Goal: Transaction & Acquisition: Book appointment/travel/reservation

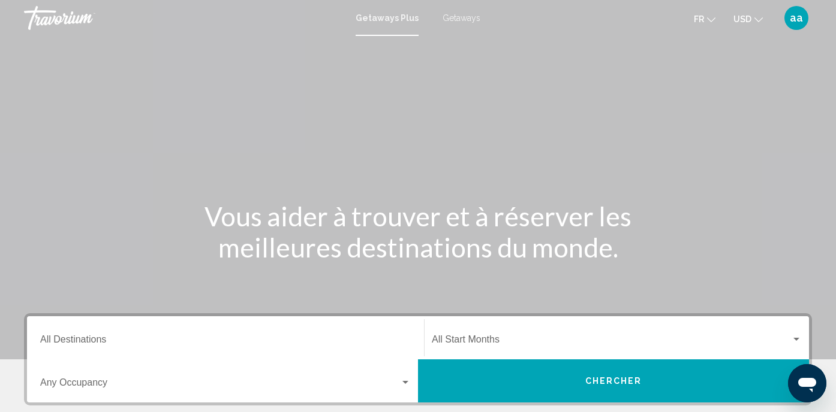
click at [468, 16] on span "Getaways" at bounding box center [461, 18] width 38 height 10
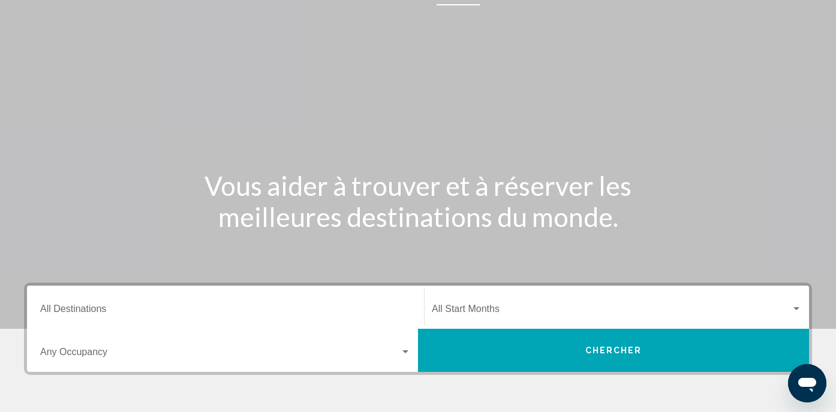
scroll to position [29, 0]
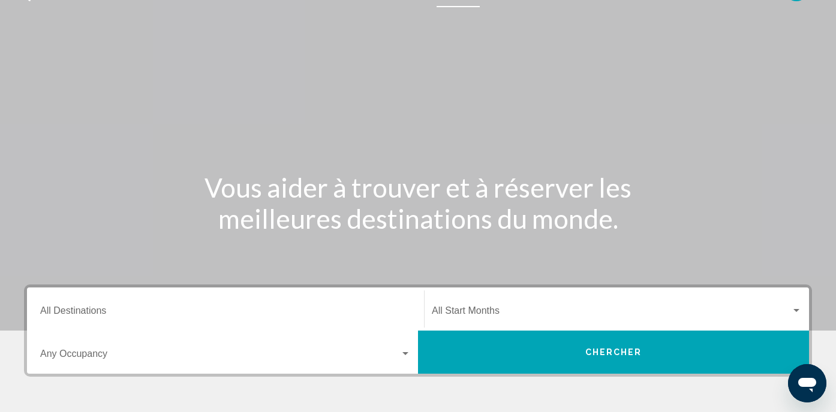
click at [225, 306] on div "Destination All Destinations" at bounding box center [225, 310] width 370 height 38
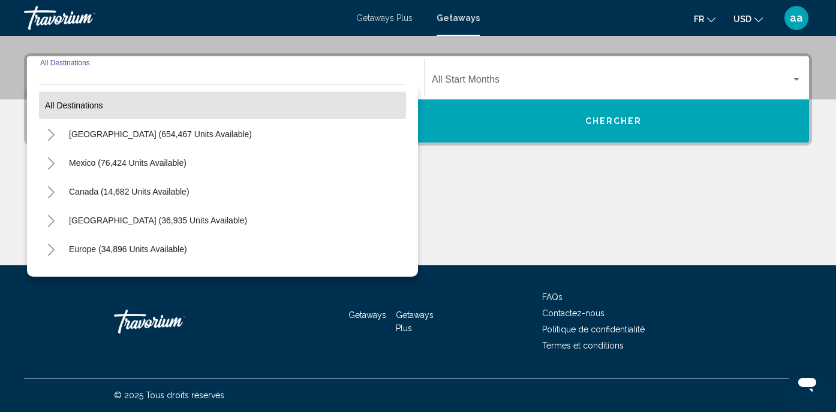
scroll to position [0, 0]
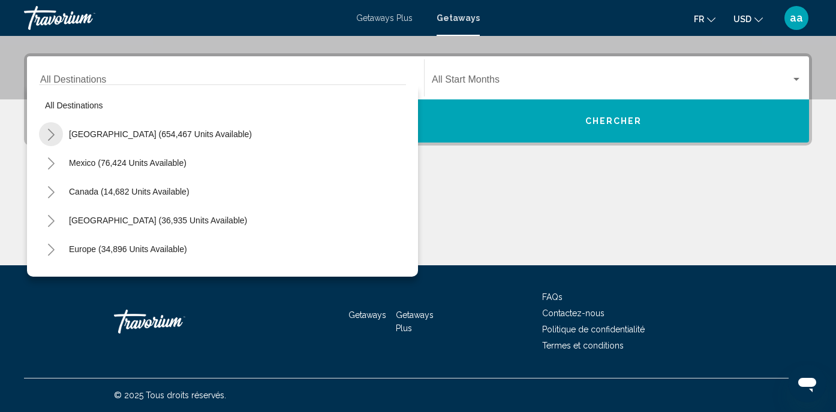
click at [53, 134] on icon "Toggle United States (654,467 units available)" at bounding box center [51, 135] width 7 height 12
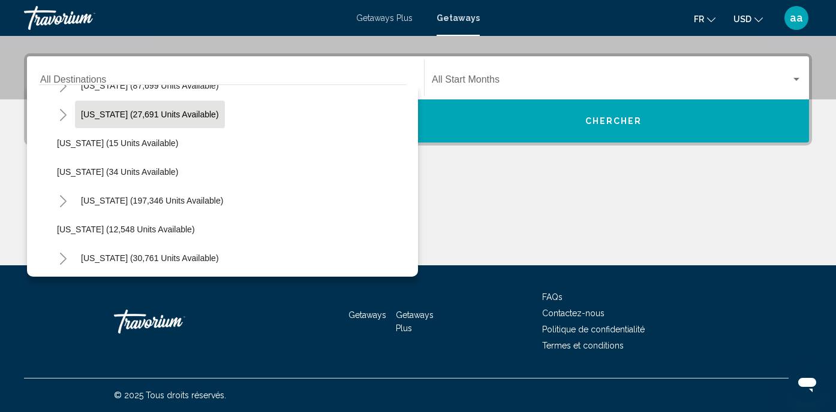
scroll to position [166, 0]
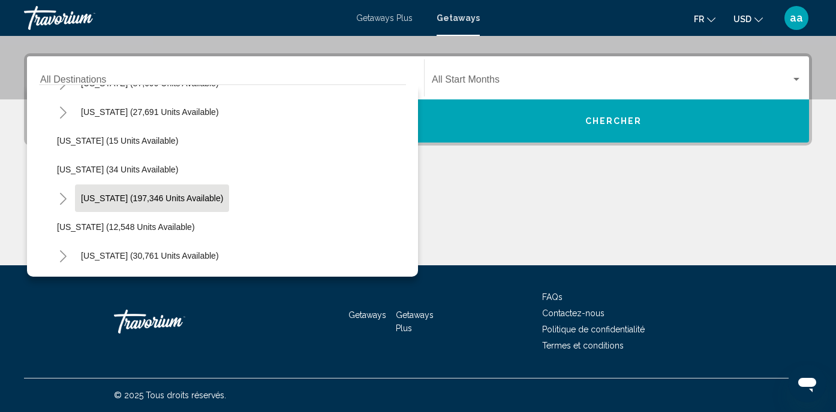
click at [117, 196] on span "Florida (197,346 units available)" at bounding box center [152, 199] width 142 height 10
type input "**********"
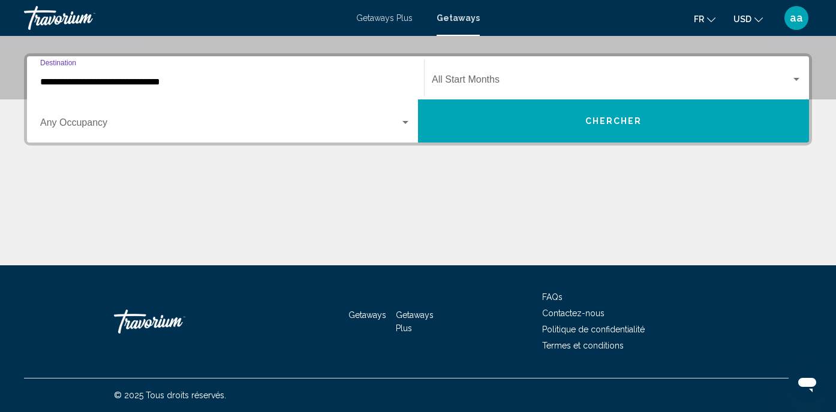
click at [458, 85] on span "Search widget" at bounding box center [611, 82] width 359 height 11
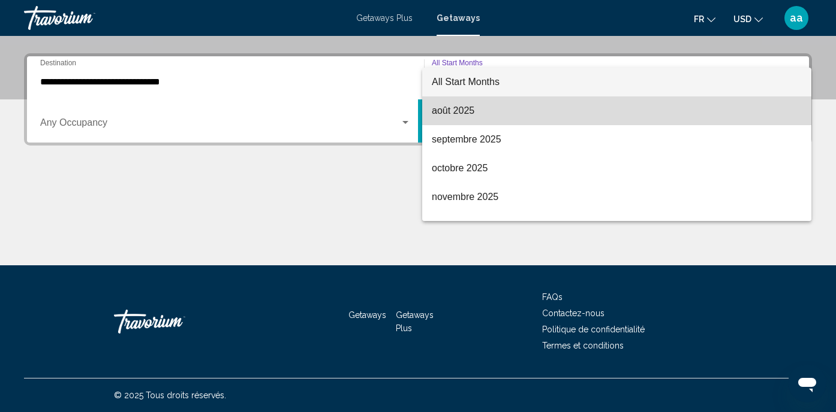
click at [444, 115] on span "août 2025" at bounding box center [617, 110] width 370 height 29
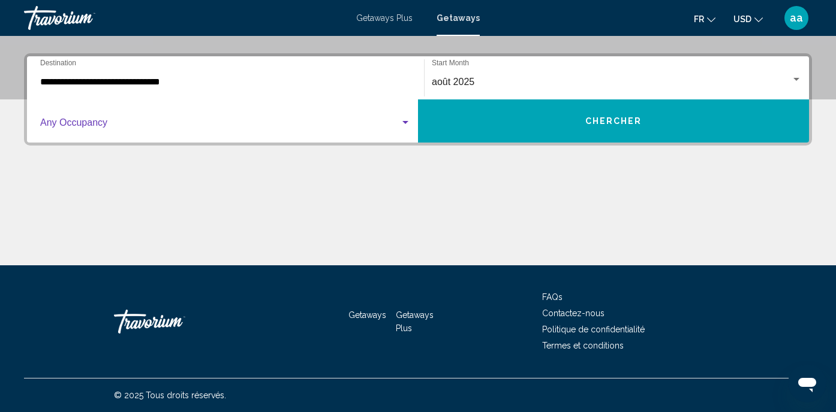
click at [327, 124] on span "Search widget" at bounding box center [220, 125] width 360 height 11
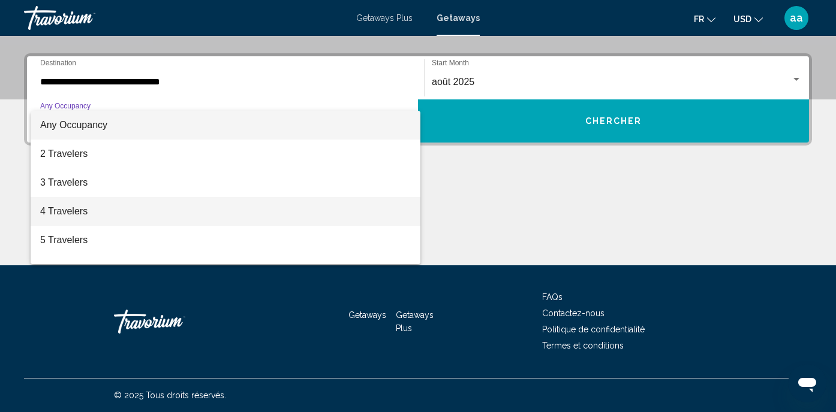
click at [162, 215] on span "4 Travelers" at bounding box center [225, 211] width 370 height 29
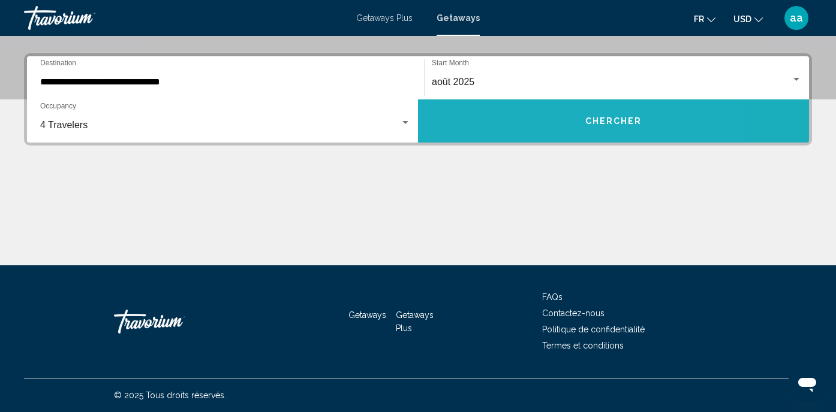
click at [471, 123] on button "Chercher" at bounding box center [613, 120] width 391 height 43
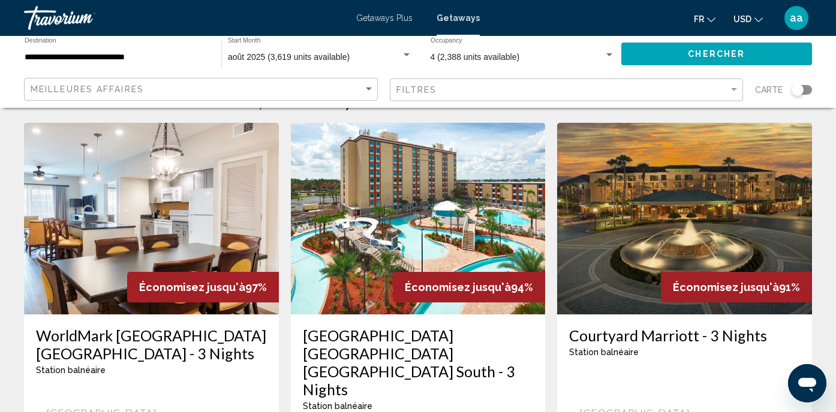
scroll to position [35, 0]
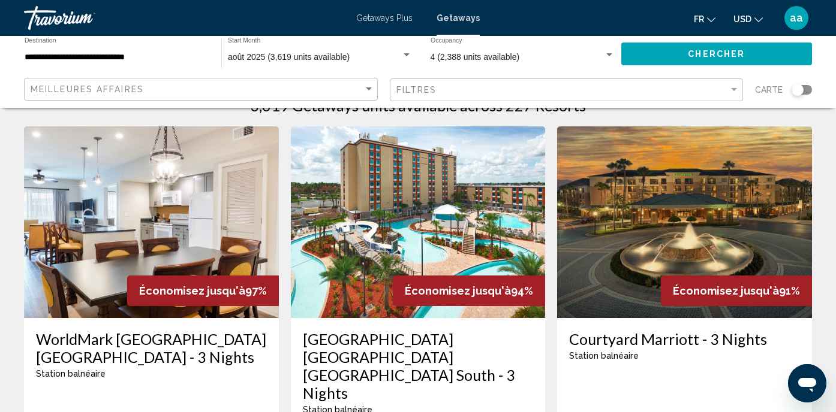
drag, startPoint x: 396, startPoint y: 188, endPoint x: 755, endPoint y: 17, distance: 398.1
click at [755, 17] on icon "Change currency" at bounding box center [758, 20] width 8 height 8
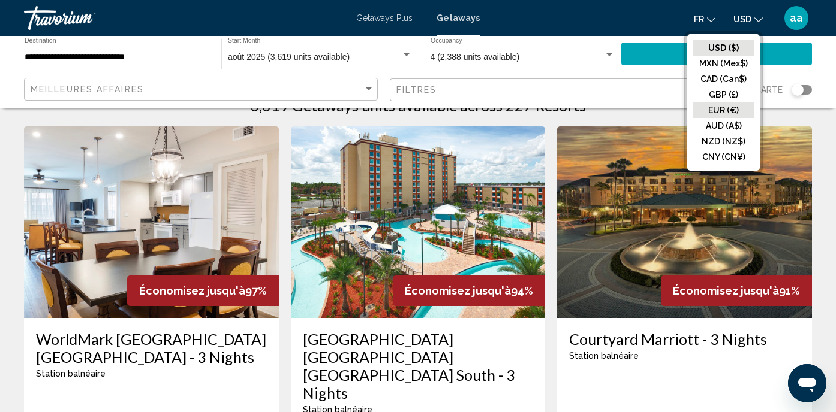
click at [732, 112] on button "EUR (€)" at bounding box center [723, 110] width 61 height 16
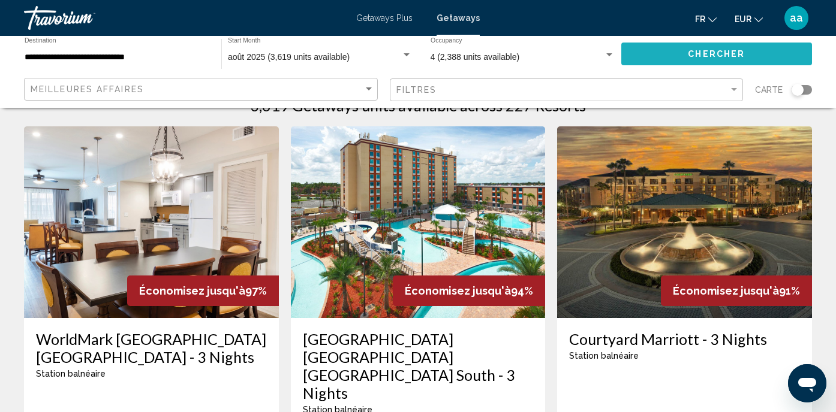
click at [690, 46] on button "Chercher" at bounding box center [716, 54] width 191 height 22
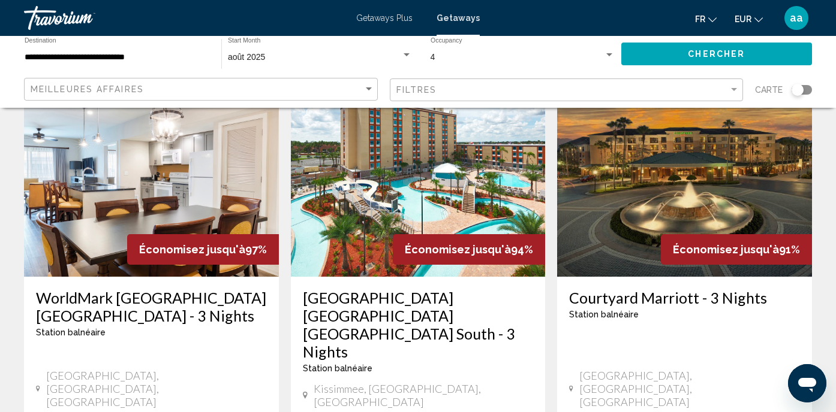
scroll to position [45, 0]
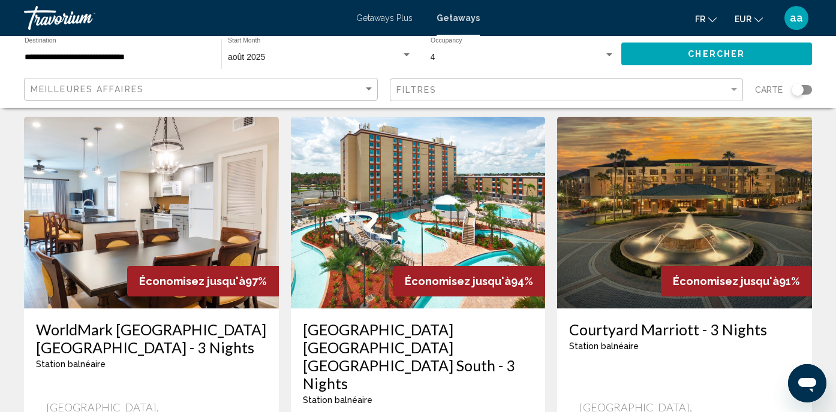
click at [746, 21] on span "EUR" at bounding box center [742, 19] width 17 height 10
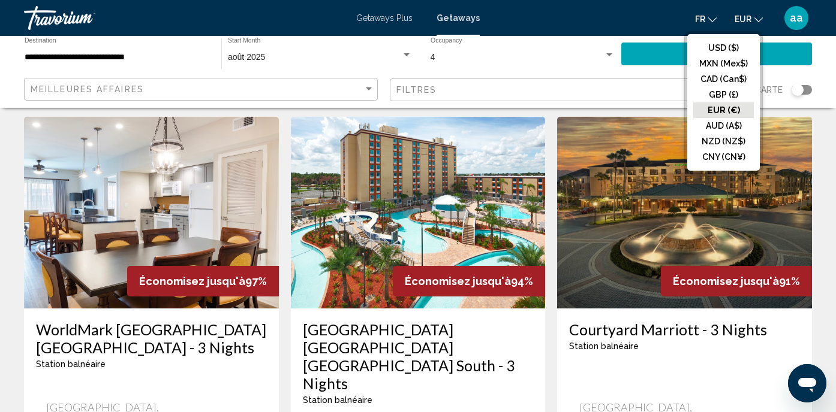
click at [723, 111] on button "EUR (€)" at bounding box center [723, 110] width 61 height 16
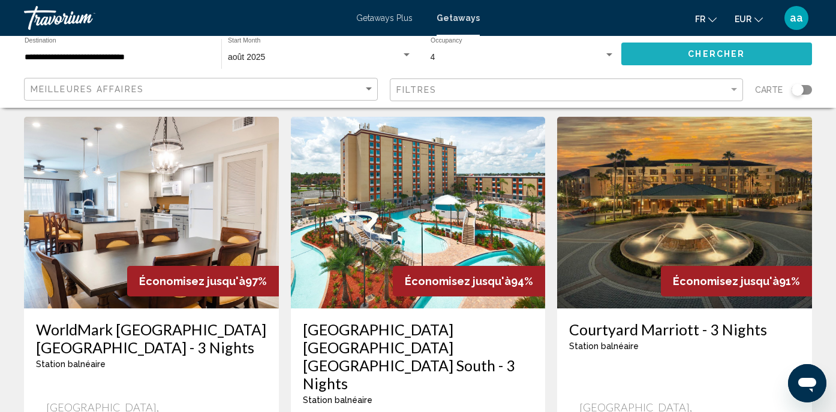
click at [714, 58] on span "Chercher" at bounding box center [715, 55] width 57 height 10
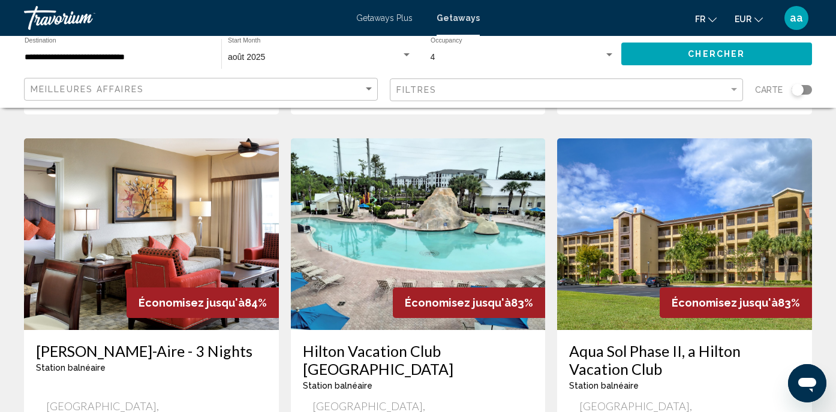
scroll to position [1455, 0]
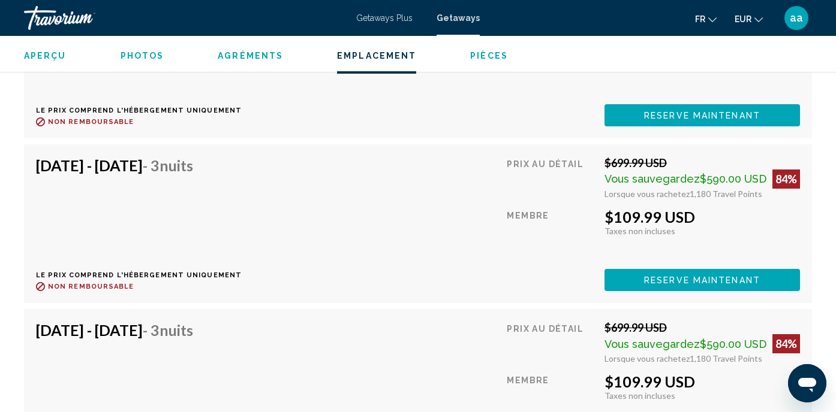
scroll to position [3205, 0]
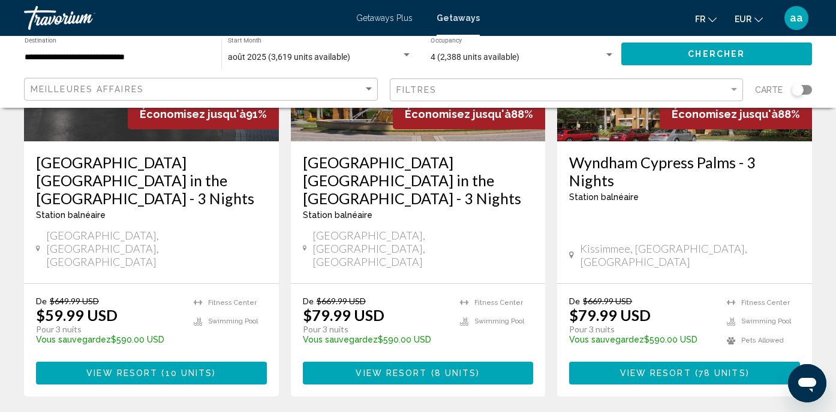
scroll to position [631, 0]
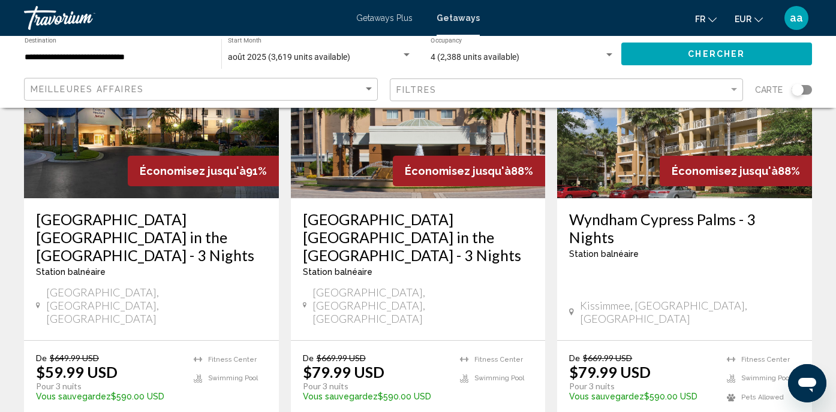
click at [84, 49] on div "**********" at bounding box center [117, 54] width 185 height 33
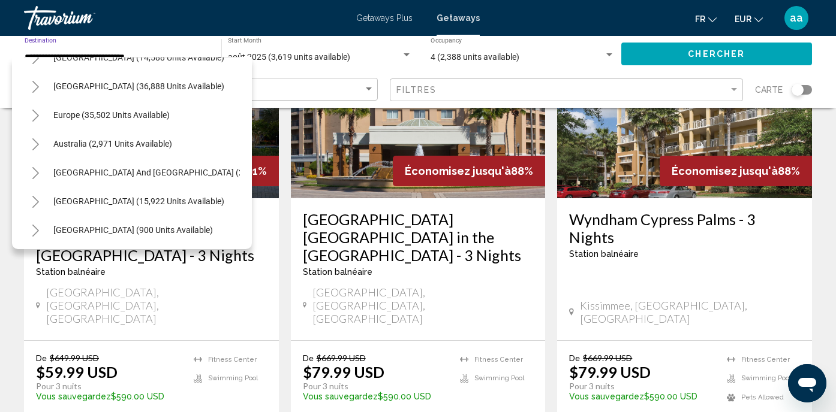
scroll to position [1552, 1]
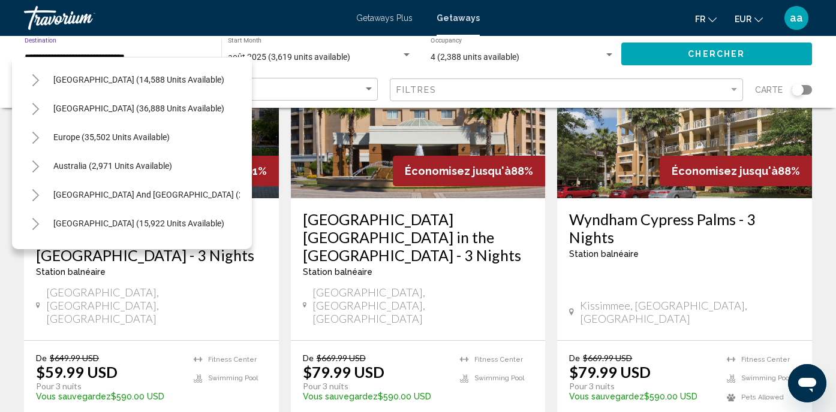
click at [34, 135] on icon "Toggle Europe (35,502 units available)" at bounding box center [35, 138] width 9 height 12
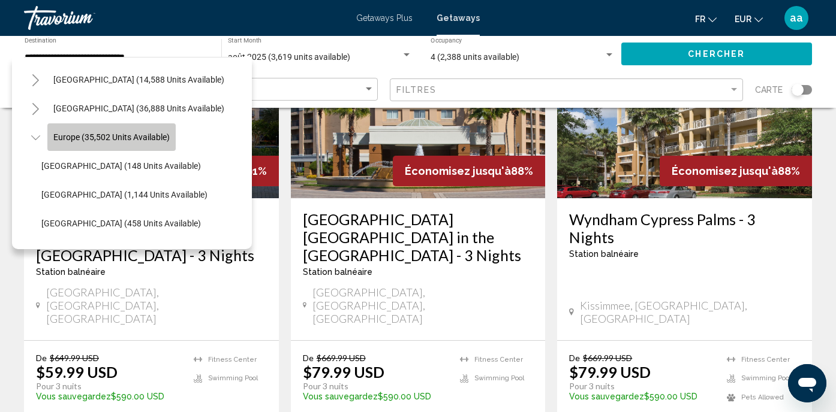
click at [80, 136] on span "Europe (35,502 units available)" at bounding box center [111, 137] width 116 height 10
type input "**********"
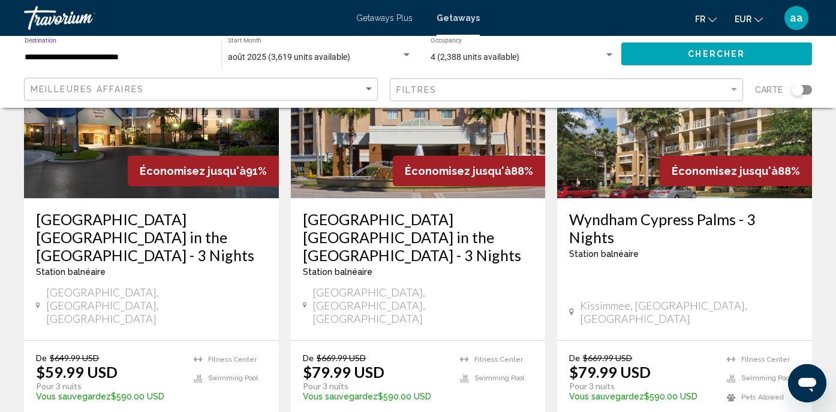
click at [706, 53] on span "Chercher" at bounding box center [715, 55] width 57 height 10
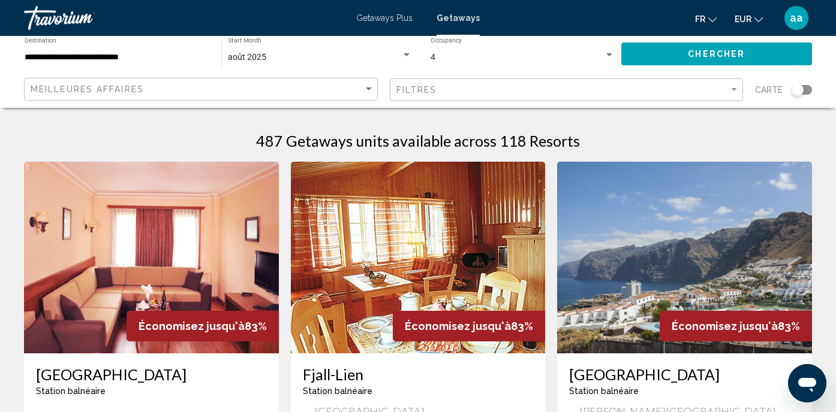
click at [298, 56] on div "août 2025" at bounding box center [314, 58] width 173 height 10
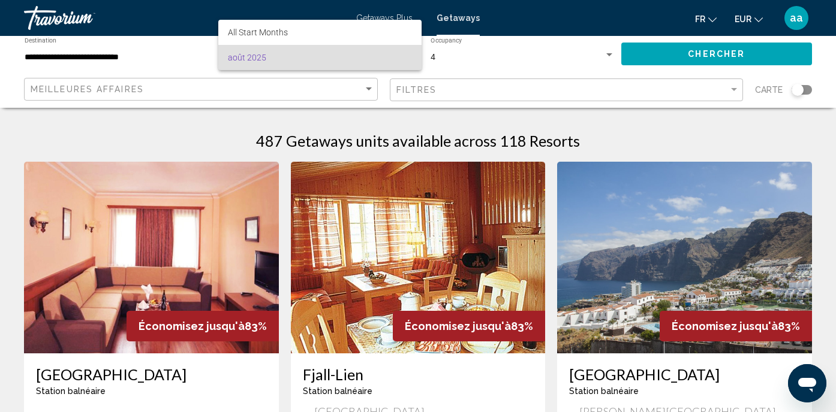
click at [296, 65] on span "août 2025" at bounding box center [320, 57] width 184 height 25
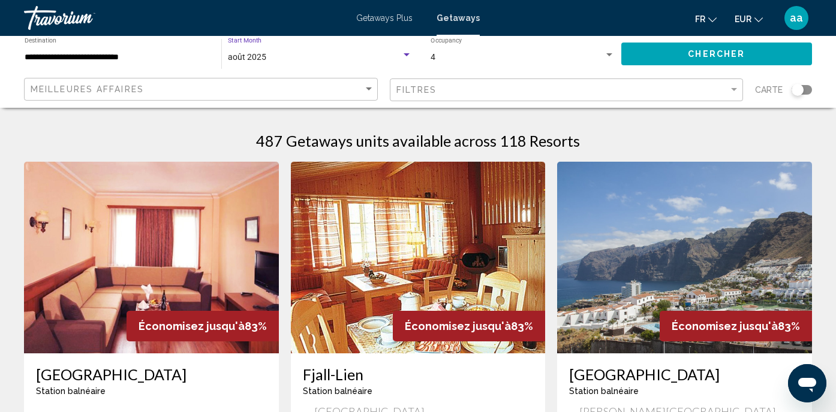
click at [753, 18] on button "EUR USD ($) MXN (Mex$) CAD (Can$) GBP (£) EUR (€) AUD (A$) NZD (NZ$) CNY (CN¥)" at bounding box center [748, 18] width 28 height 17
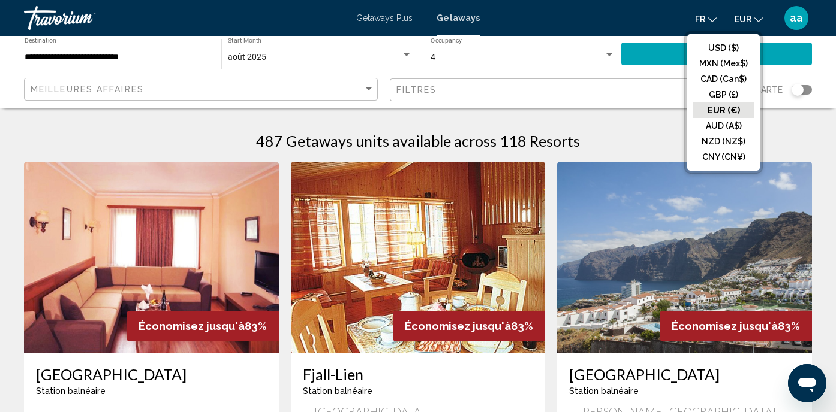
click at [742, 110] on button "EUR (€)" at bounding box center [723, 110] width 61 height 16
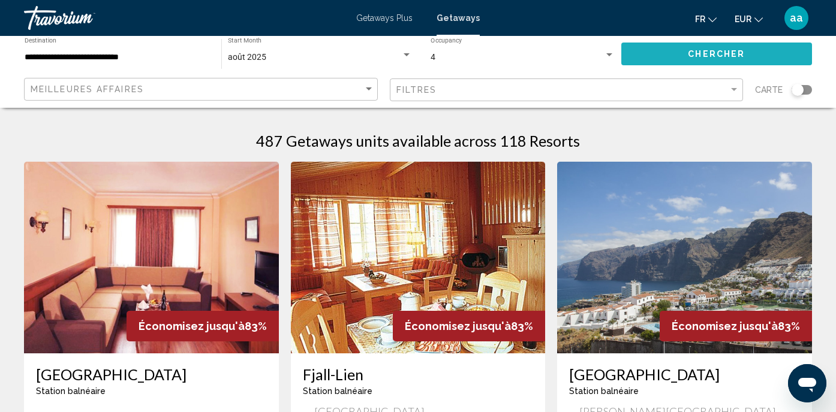
click at [754, 49] on button "Chercher" at bounding box center [716, 54] width 191 height 22
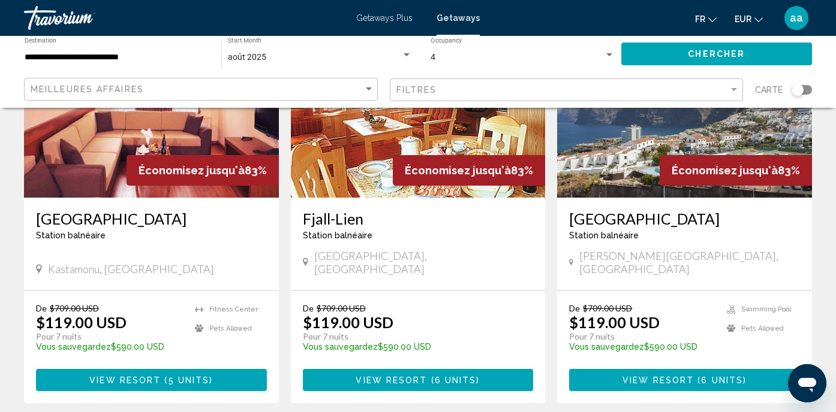
scroll to position [165, 0]
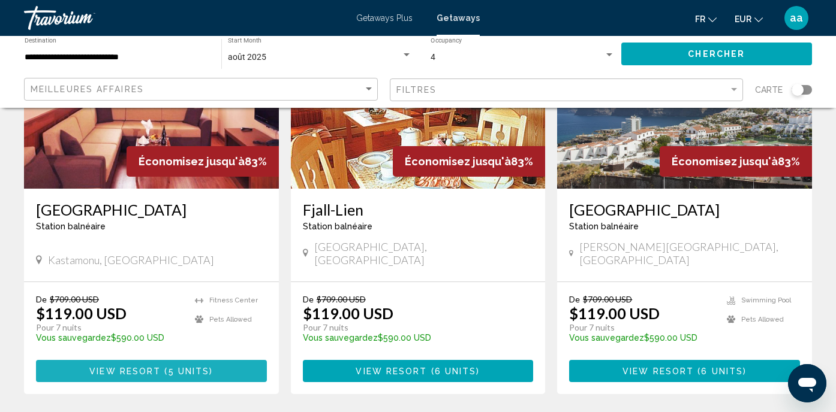
click at [146, 367] on span "View Resort" at bounding box center [124, 372] width 71 height 10
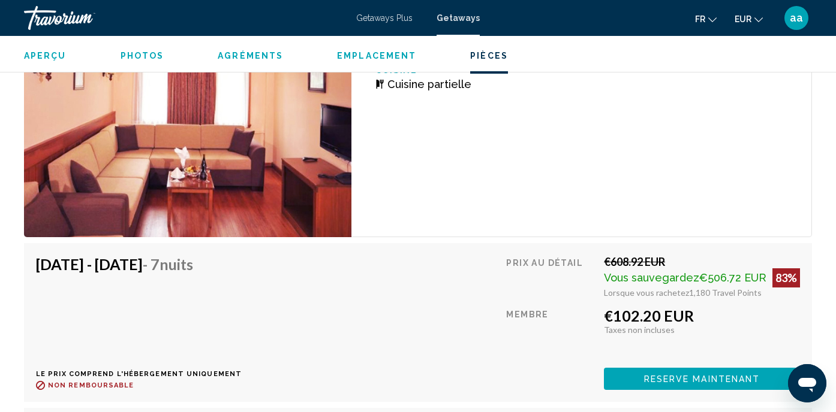
scroll to position [2163, 0]
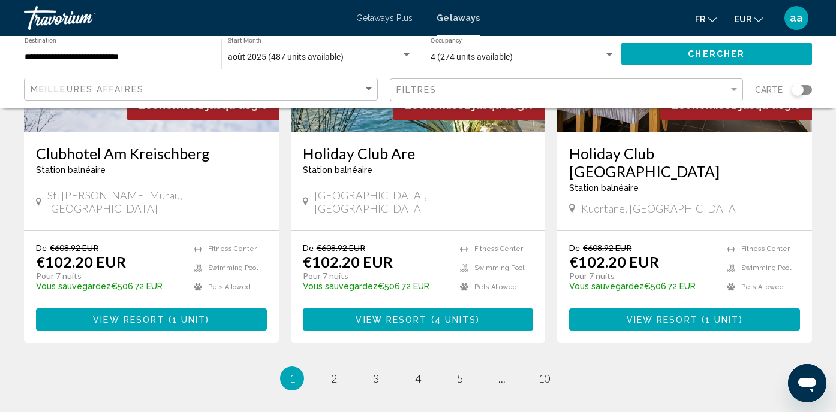
scroll to position [1473, 0]
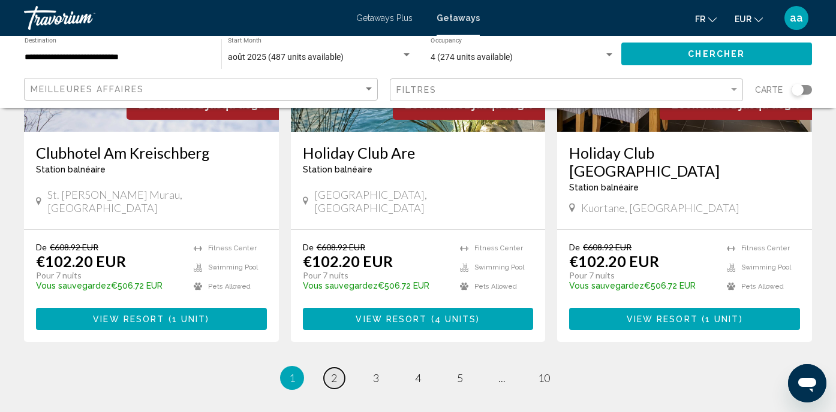
click at [332, 372] on span "2" at bounding box center [334, 378] width 6 height 13
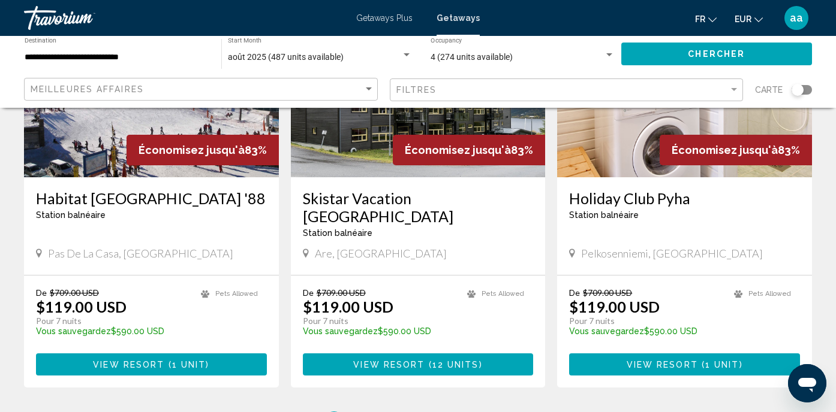
scroll to position [1447, 0]
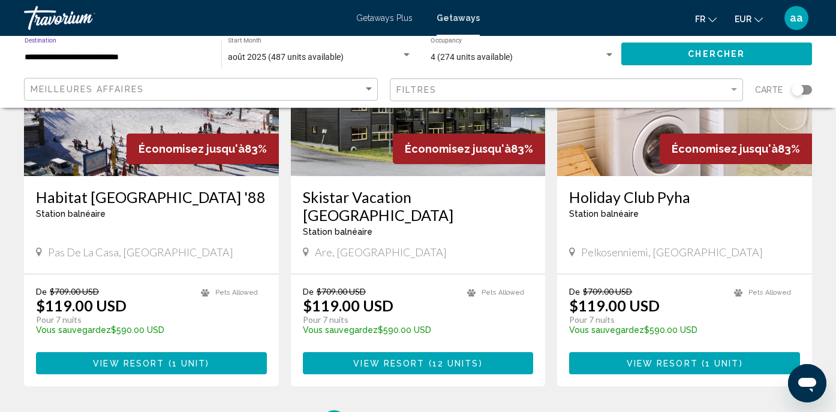
click at [156, 54] on input "**********" at bounding box center [117, 58] width 185 height 10
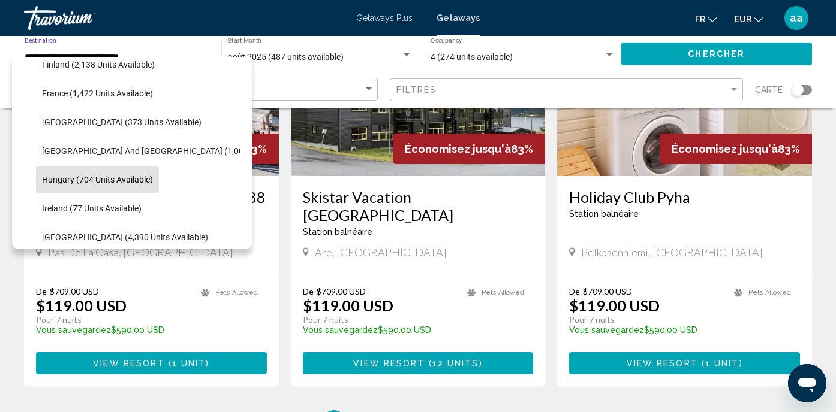
scroll to position [348, 0]
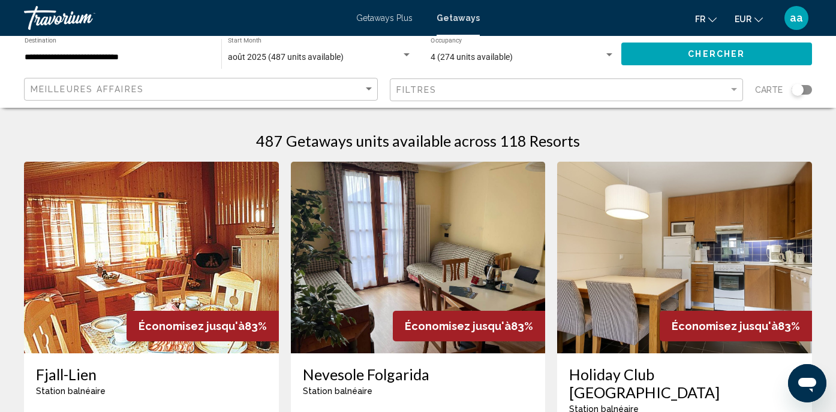
scroll to position [0, 0]
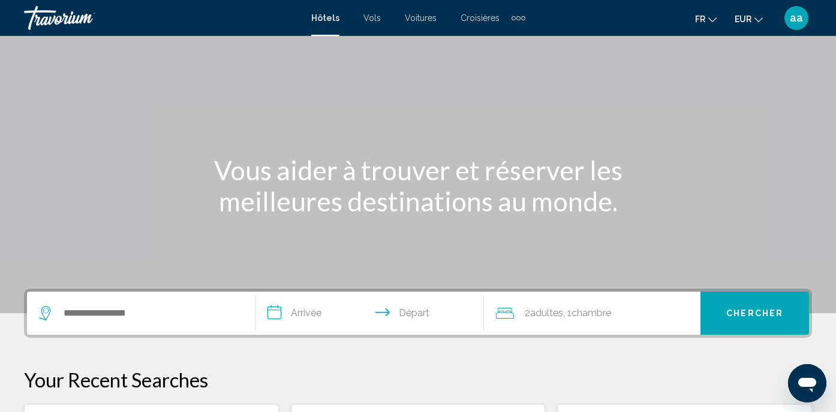
scroll to position [49, 0]
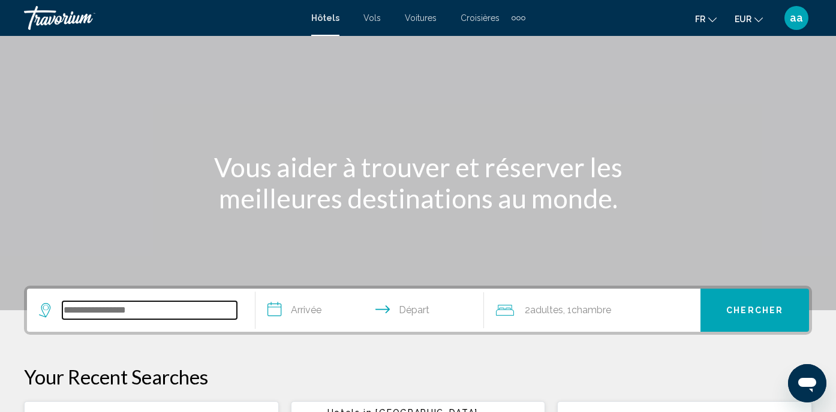
click at [124, 315] on input "Search widget" at bounding box center [149, 310] width 174 height 18
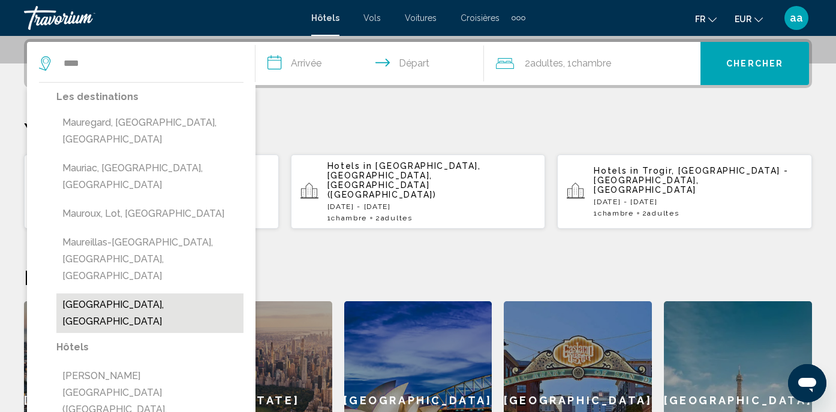
click at [117, 294] on button "[GEOGRAPHIC_DATA], [GEOGRAPHIC_DATA]" at bounding box center [149, 314] width 187 height 40
type input "**********"
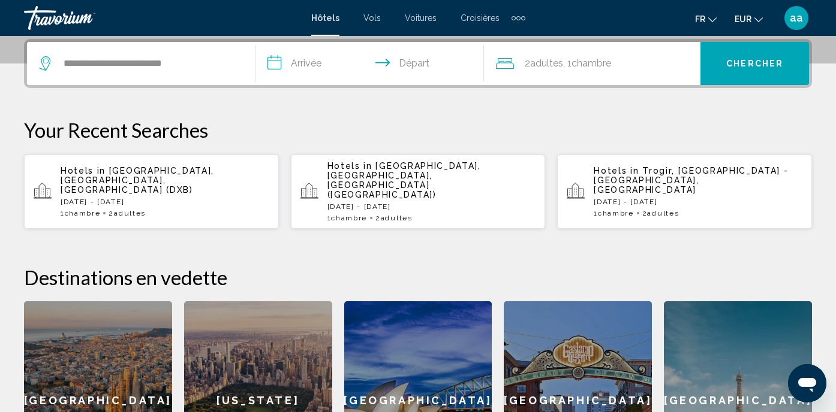
click at [314, 68] on input "**********" at bounding box center [371, 65] width 233 height 47
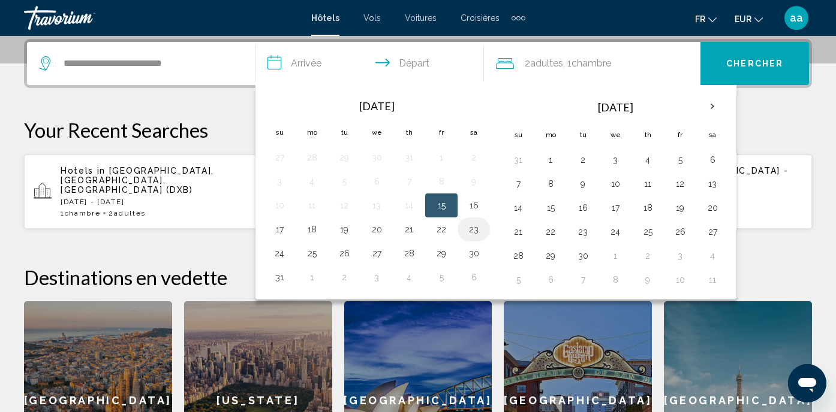
click at [475, 232] on button "23" at bounding box center [473, 229] width 19 height 17
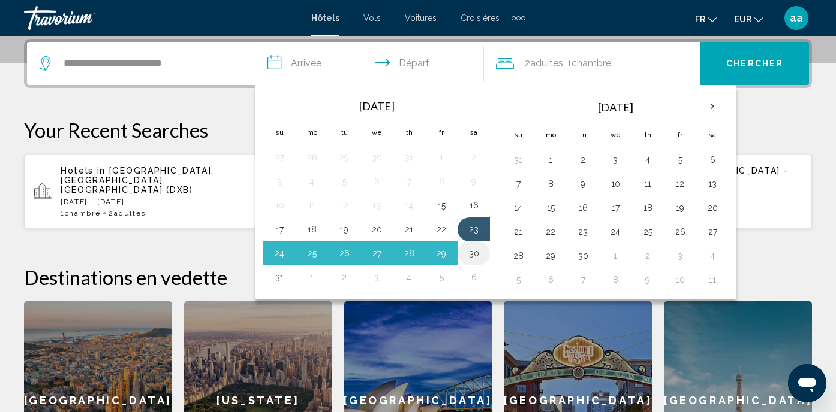
click at [474, 251] on button "30" at bounding box center [473, 253] width 19 height 17
type input "**********"
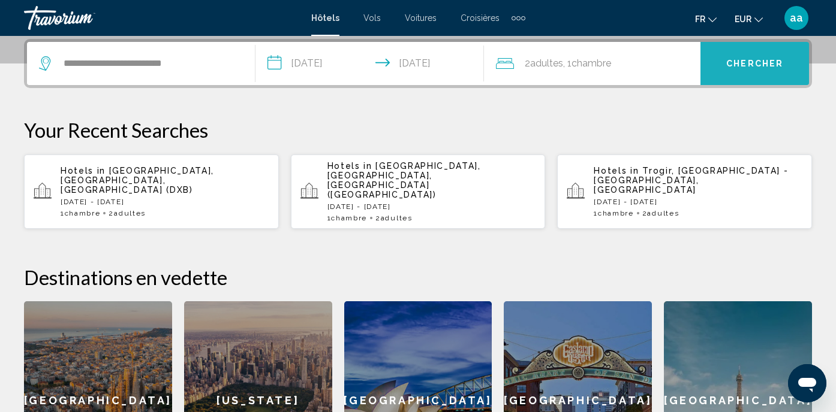
click at [747, 62] on span "Chercher" at bounding box center [754, 64] width 57 height 10
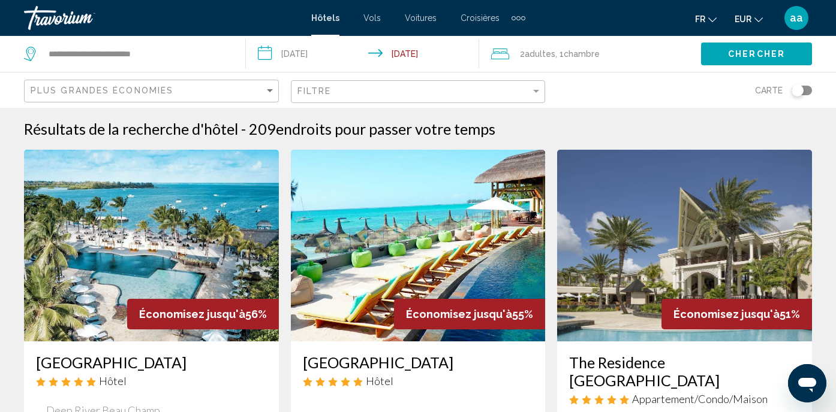
click at [370, 20] on span "Vols" at bounding box center [371, 18] width 17 height 10
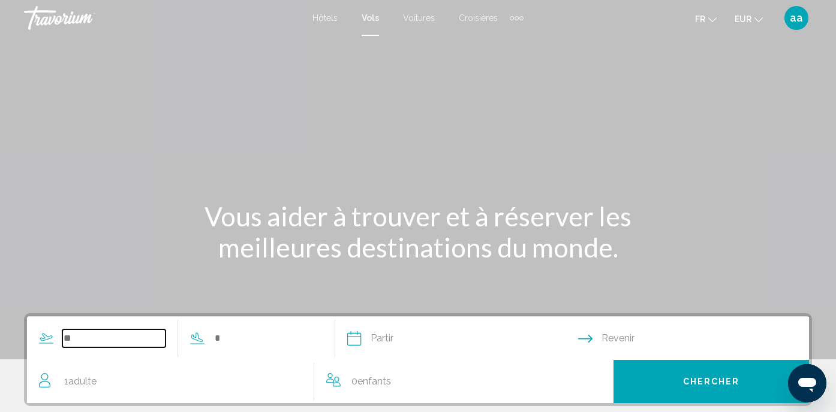
click at [135, 330] on input "Search widget" at bounding box center [113, 339] width 103 height 18
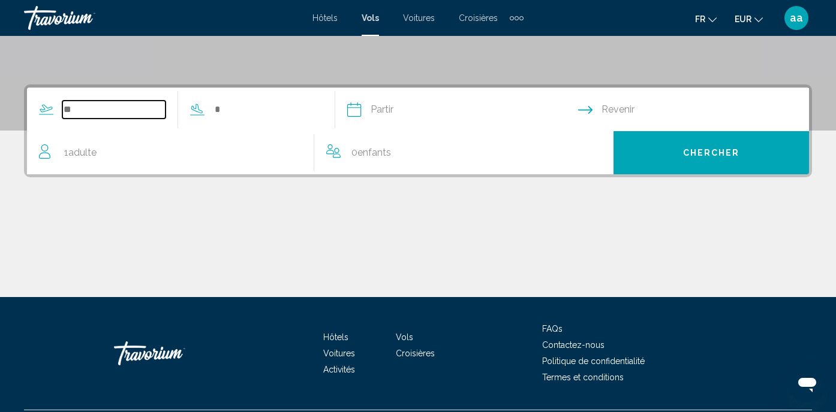
scroll to position [261, 0]
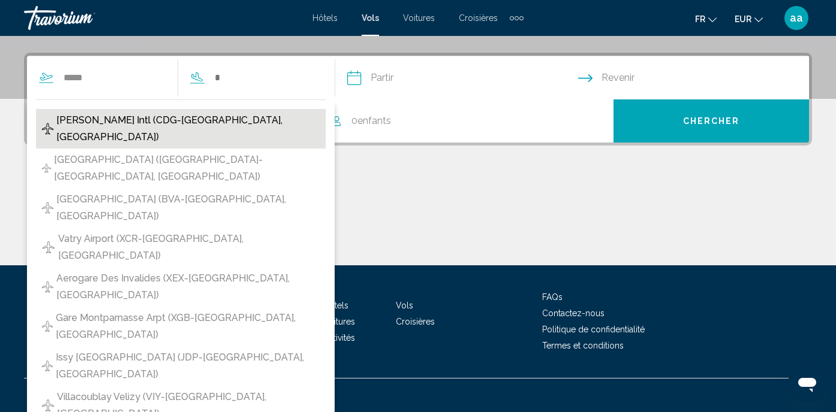
click at [179, 125] on span "[PERSON_NAME] Intl (CDG-[GEOGRAPHIC_DATA], [GEOGRAPHIC_DATA])" at bounding box center [187, 129] width 263 height 34
type input "**********"
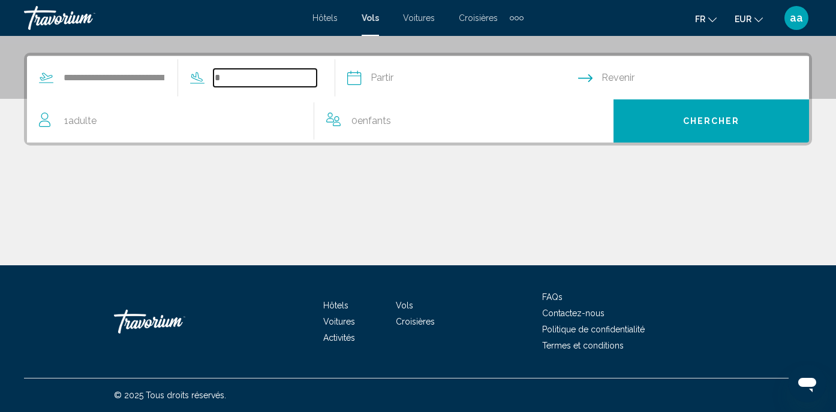
click at [263, 76] on input "Search widget" at bounding box center [264, 78] width 103 height 18
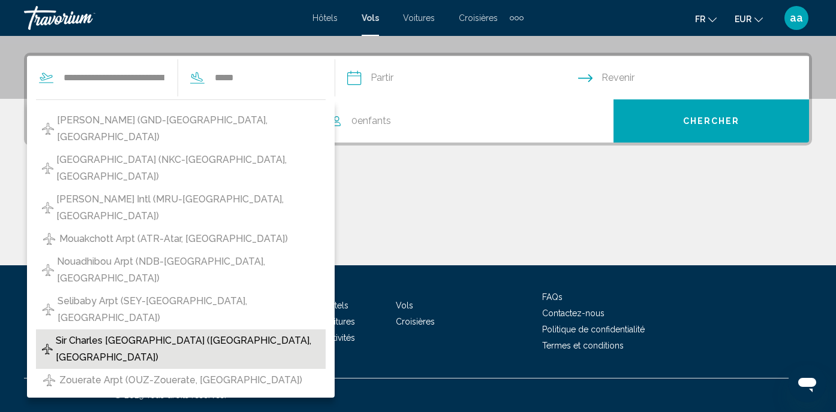
click at [105, 333] on span "Sir Charles [GEOGRAPHIC_DATA] ([GEOGRAPHIC_DATA], [GEOGRAPHIC_DATA])" at bounding box center [188, 350] width 264 height 34
type input "**********"
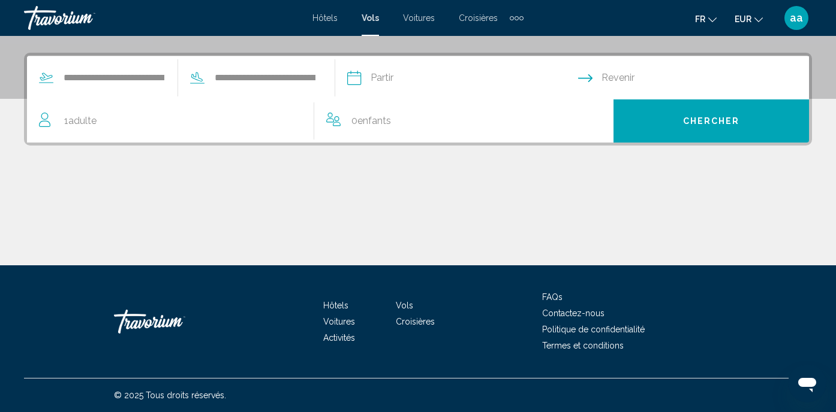
click at [430, 73] on input "Depart date" at bounding box center [462, 79] width 236 height 47
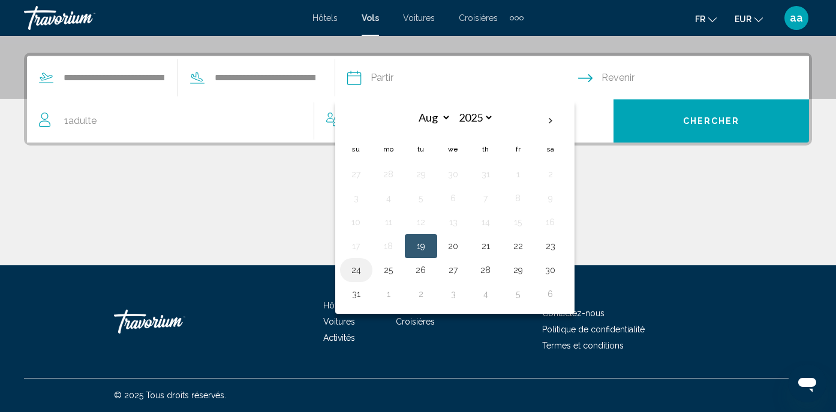
click at [366, 267] on button "24" at bounding box center [355, 270] width 19 height 17
type input "**********"
select select "*"
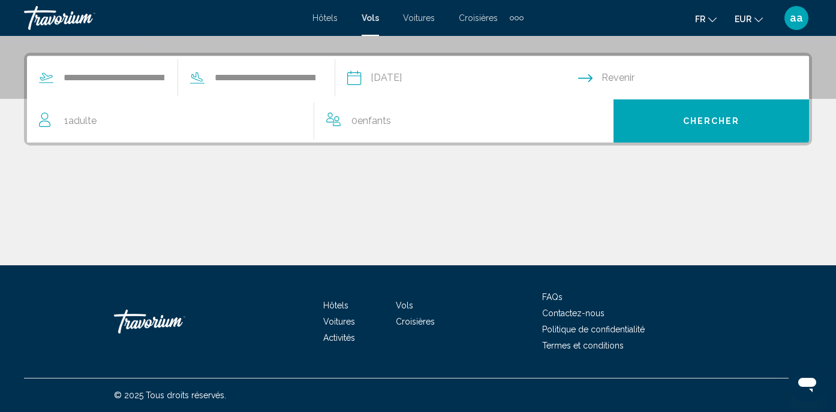
click at [661, 77] on input "Return date" at bounding box center [696, 79] width 236 height 47
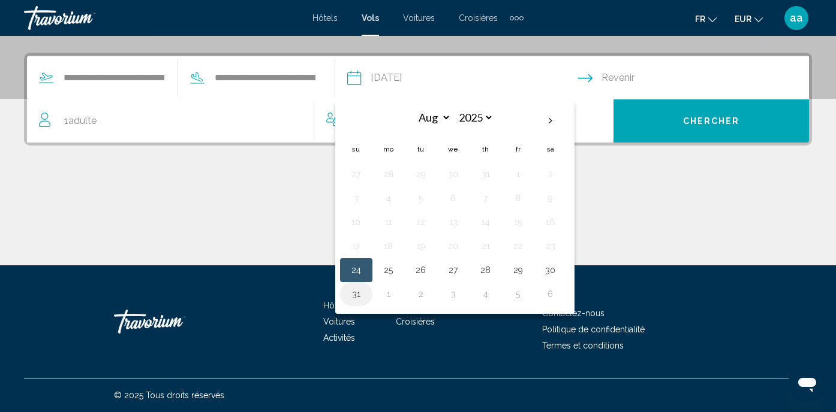
click at [366, 296] on button "31" at bounding box center [355, 294] width 19 height 17
type input "**********"
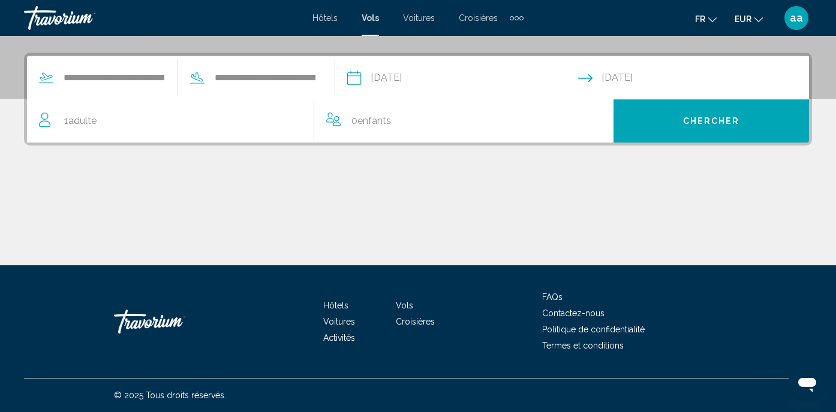
click at [702, 132] on button "Chercher" at bounding box center [710, 120] width 195 height 43
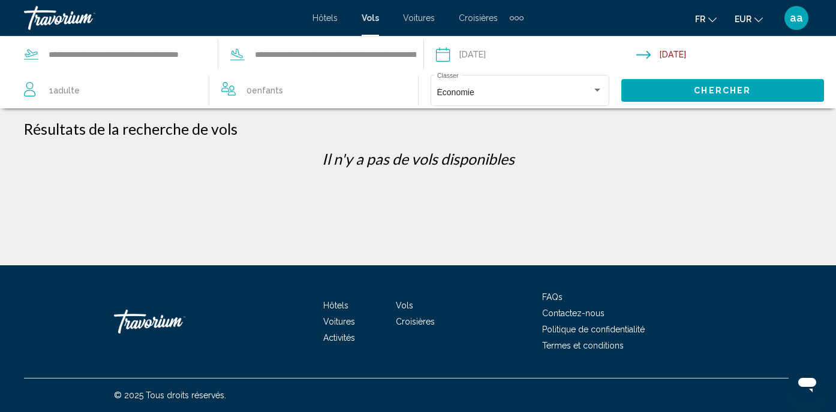
click at [501, 57] on input "Depart date: Aug 24, 2025" at bounding box center [535, 57] width 205 height 40
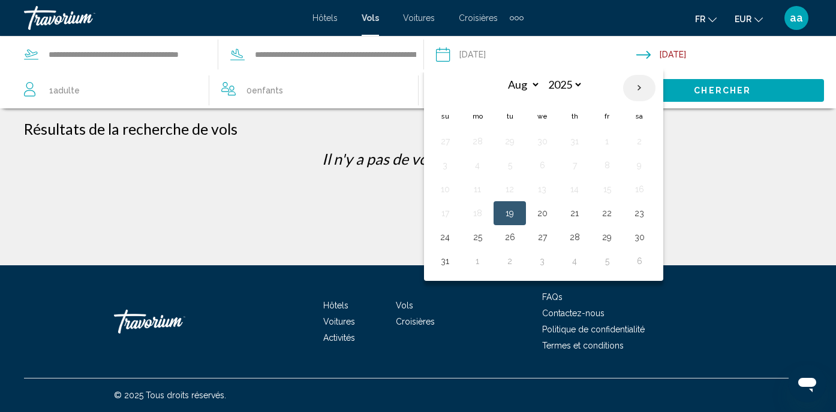
click at [635, 85] on th "Next month" at bounding box center [639, 88] width 32 height 26
select select "*"
click at [445, 167] on button "7" at bounding box center [444, 165] width 19 height 17
type input "**********"
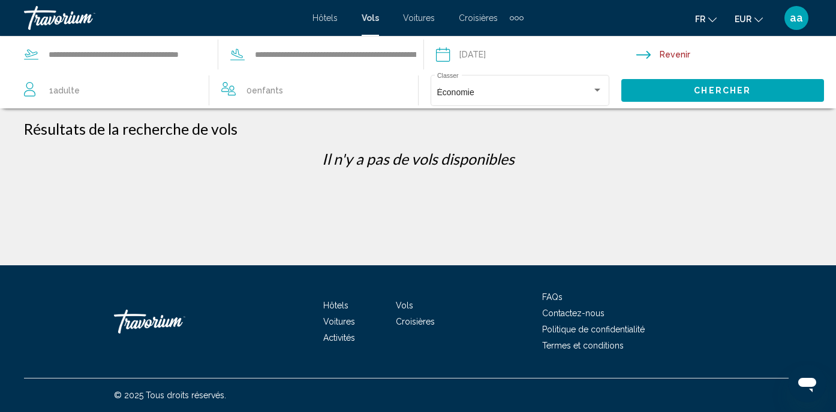
click at [674, 55] on input "Return date" at bounding box center [738, 57] width 205 height 40
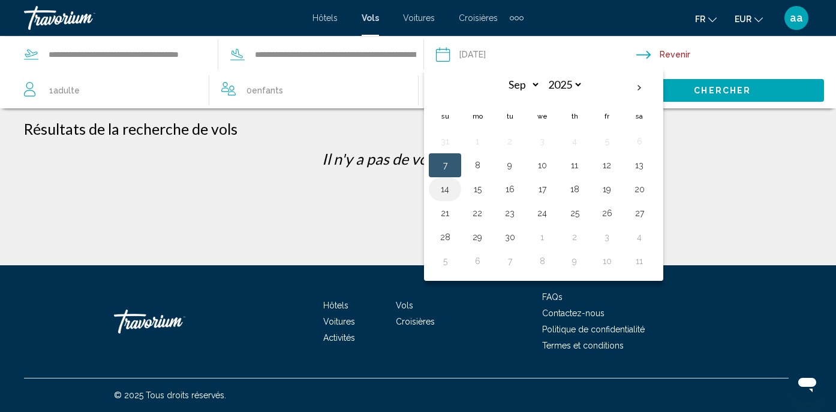
click at [442, 197] on button "14" at bounding box center [444, 189] width 19 height 17
type input "**********"
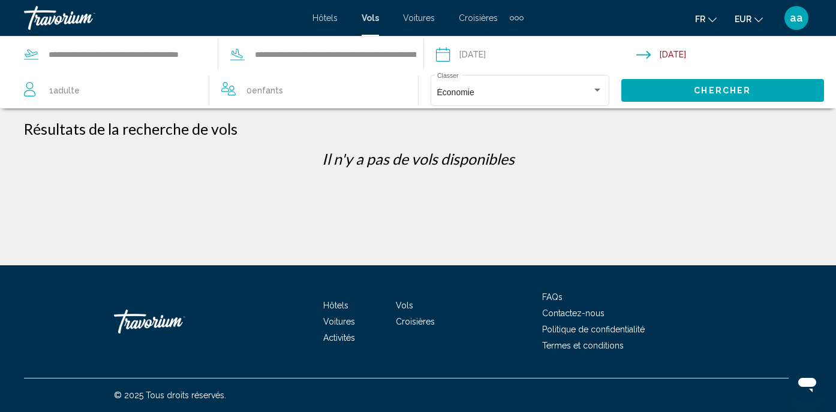
click at [758, 82] on button "Chercher" at bounding box center [722, 90] width 203 height 22
click at [292, 58] on input "**********" at bounding box center [336, 55] width 164 height 18
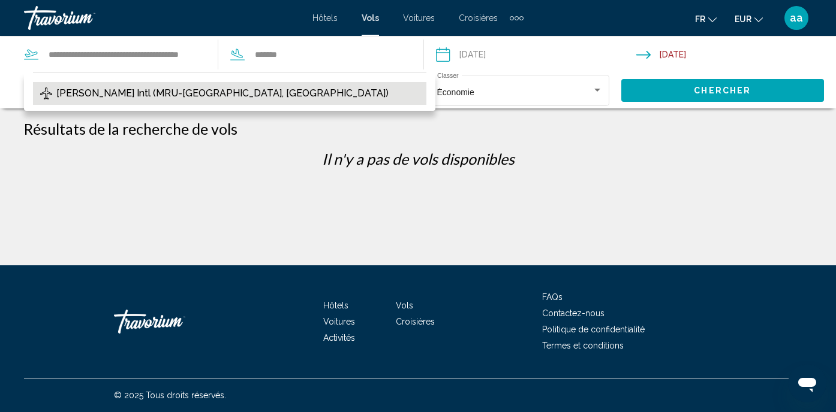
click at [268, 95] on span "[PERSON_NAME] Intl (MRU-[GEOGRAPHIC_DATA], [GEOGRAPHIC_DATA])" at bounding box center [222, 93] width 332 height 17
type input "**********"
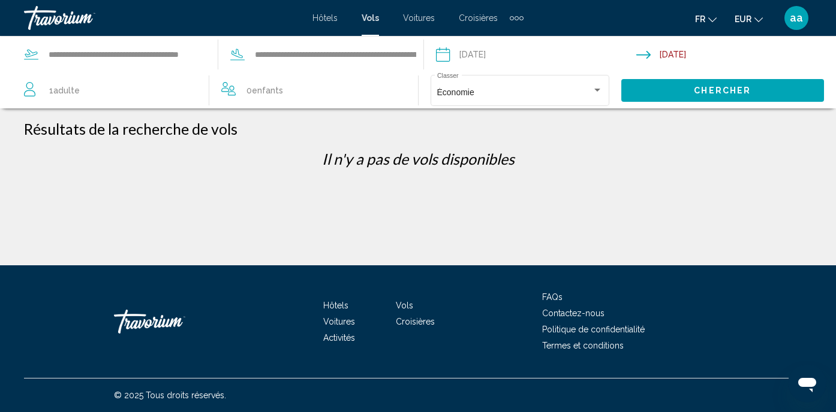
click at [702, 95] on span "Chercher" at bounding box center [721, 91] width 57 height 10
